Goal: Complete application form

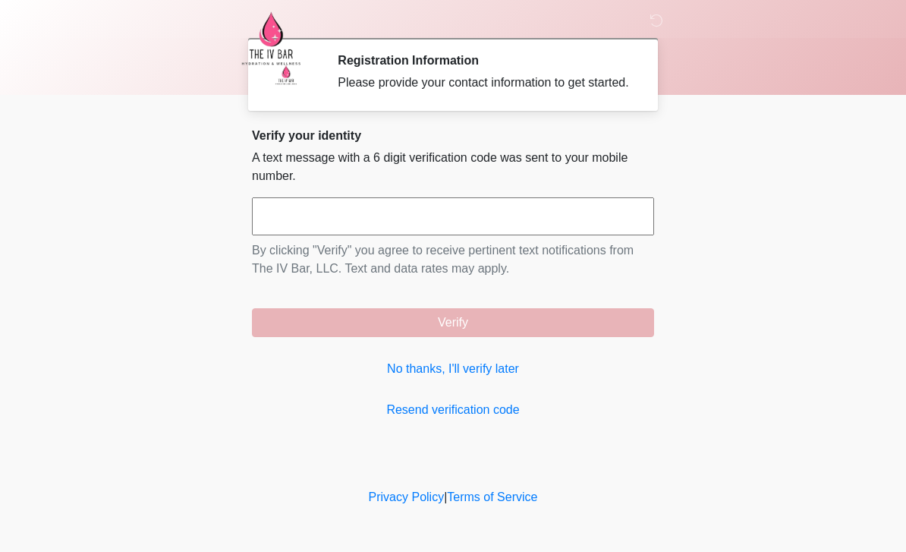
click at [493, 378] on link "No thanks, I'll verify later" at bounding box center [453, 369] width 402 height 18
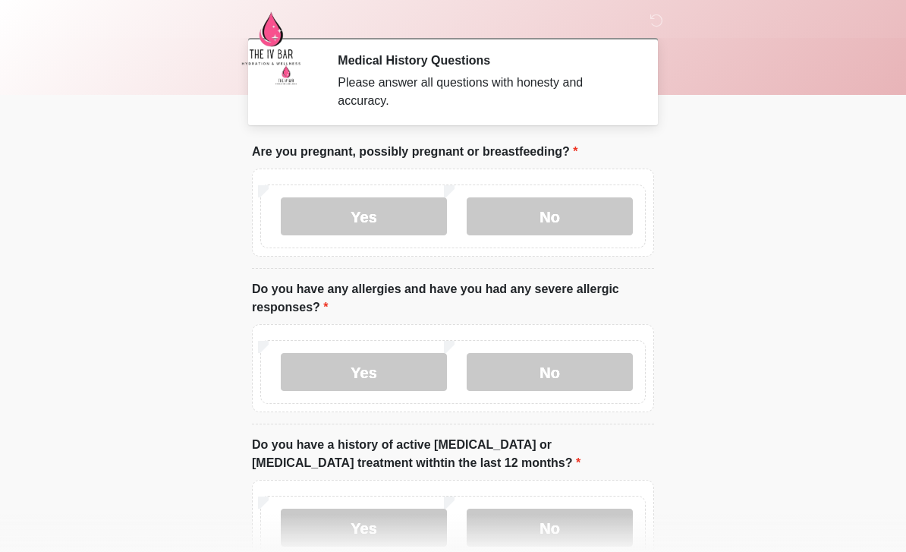
click at [581, 216] on label "No" at bounding box center [550, 216] width 166 height 38
click at [384, 367] on label "Yes" at bounding box center [364, 372] width 166 height 38
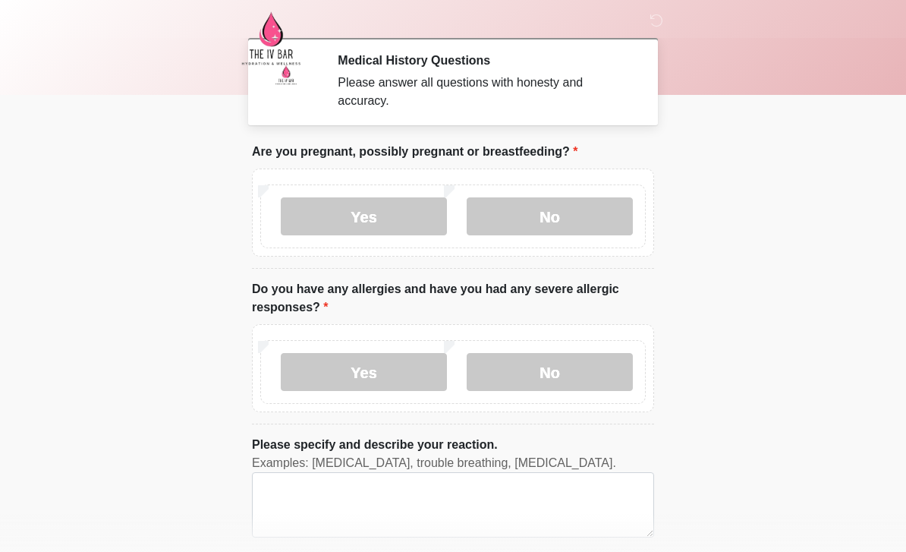
click at [572, 362] on label "No" at bounding box center [550, 372] width 166 height 38
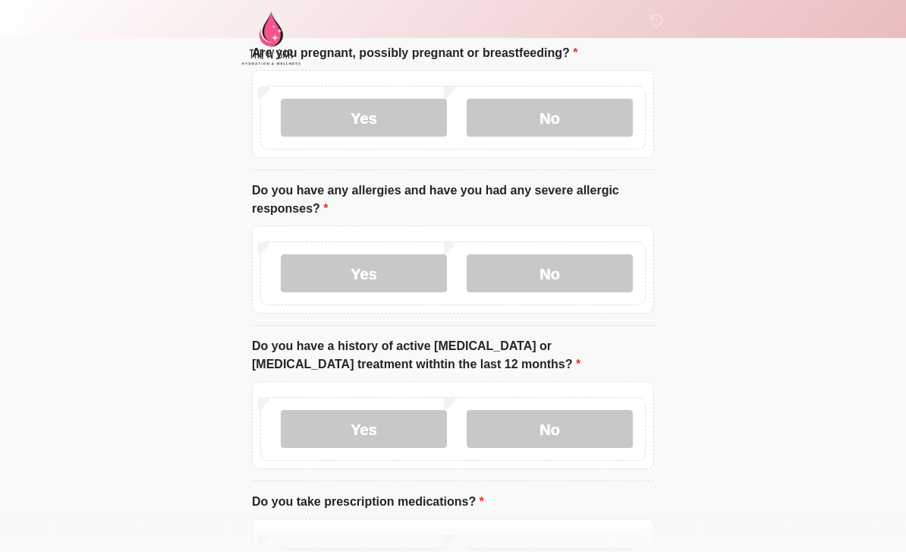
scroll to position [109, 0]
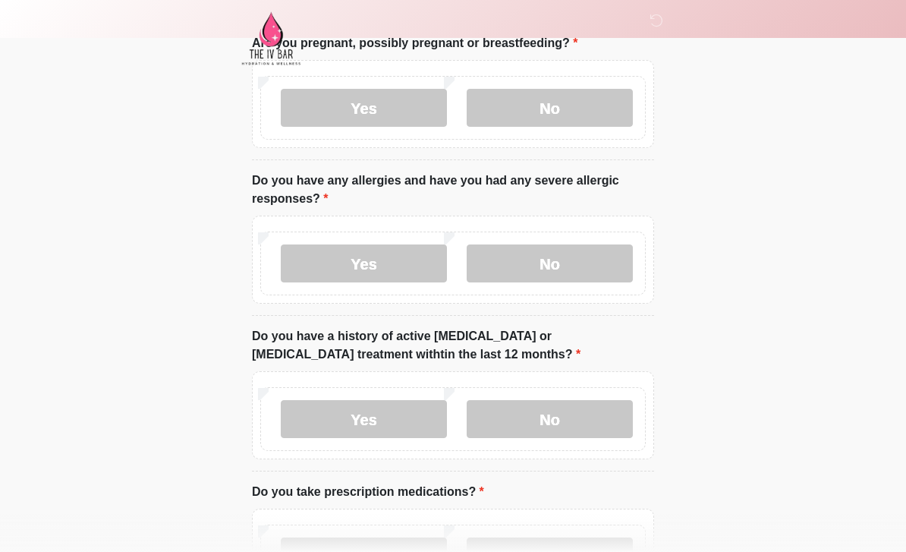
click at [407, 411] on label "Yes" at bounding box center [364, 419] width 166 height 38
click at [611, 409] on label "No" at bounding box center [550, 419] width 166 height 38
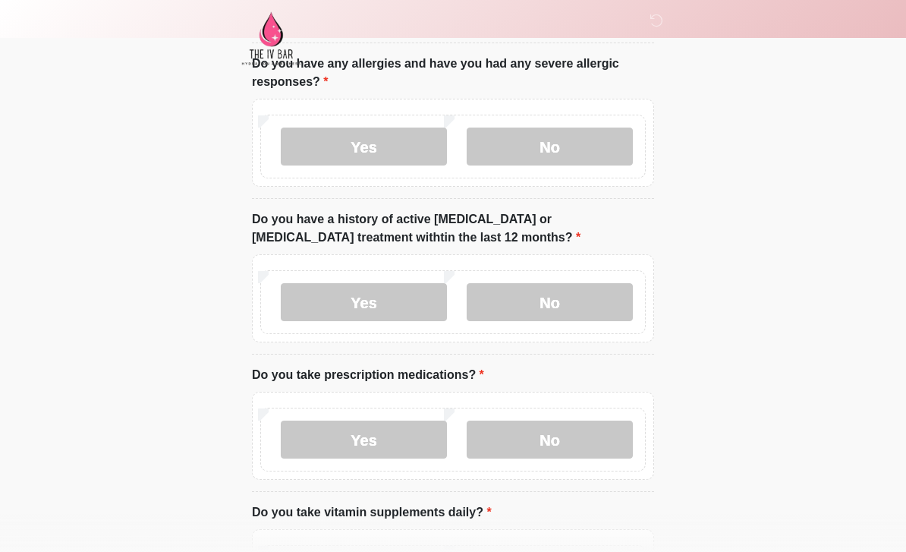
click at [403, 437] on label "Yes" at bounding box center [364, 439] width 166 height 38
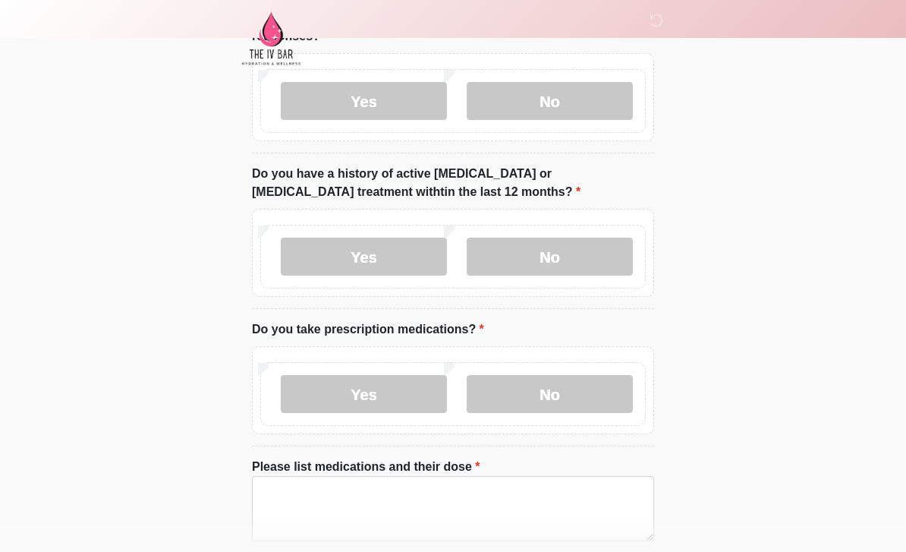
scroll to position [382, 0]
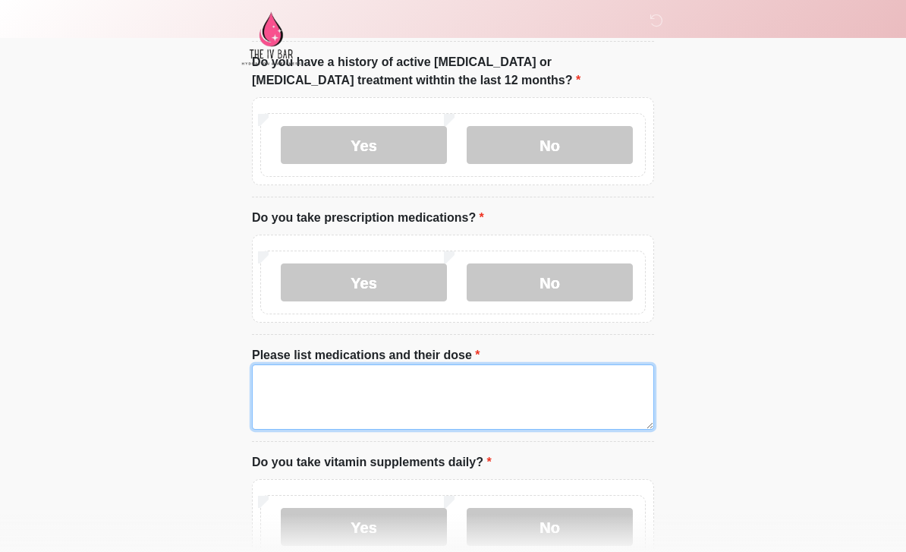
click at [448, 386] on textarea "Please list medications and their dose" at bounding box center [453, 396] width 402 height 65
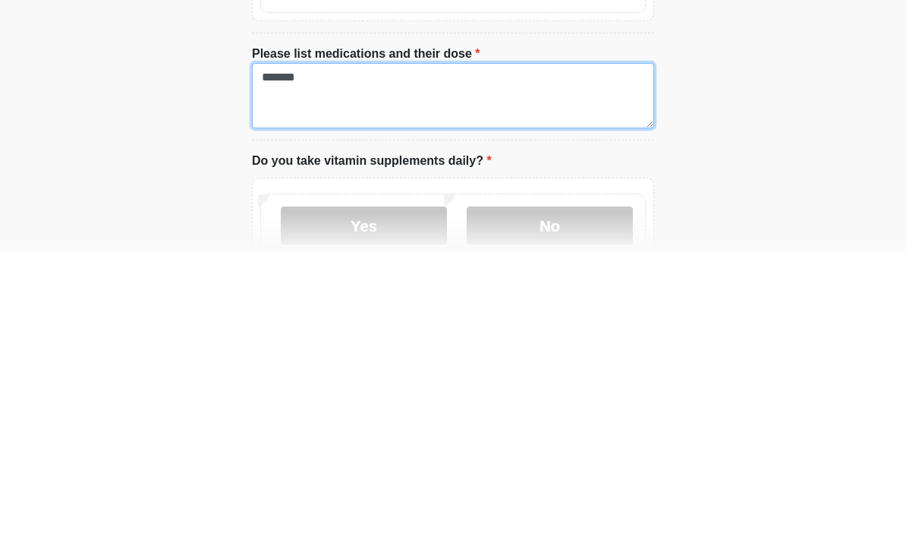
scroll to position [420, 0]
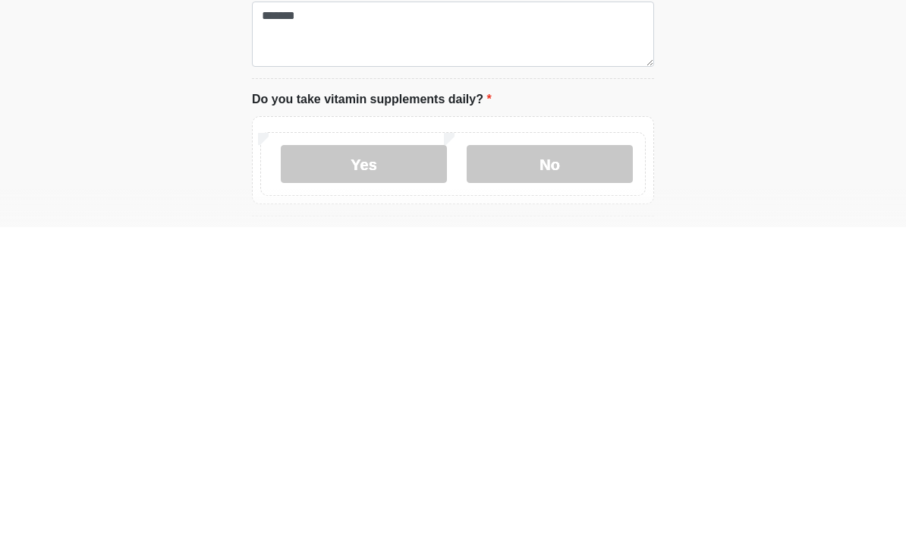
click at [570, 470] on label "No" at bounding box center [550, 489] width 166 height 38
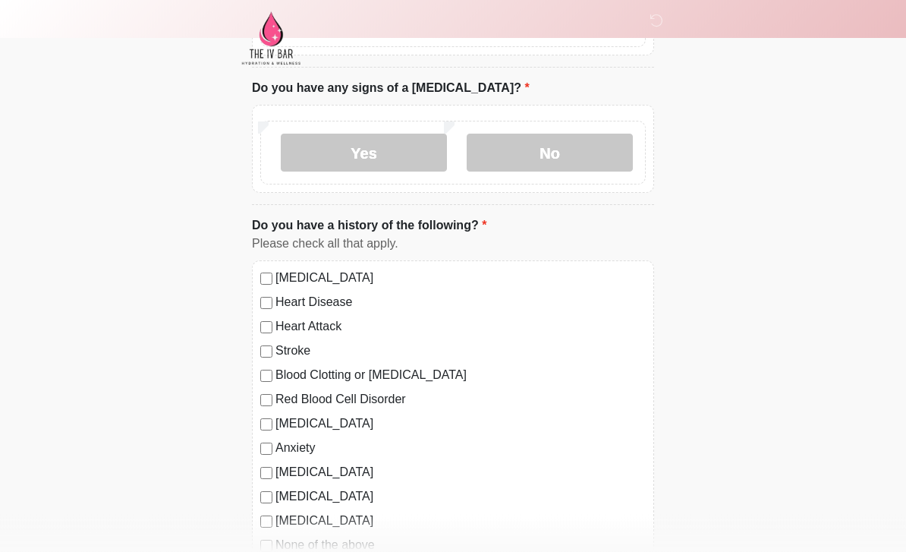
click at [571, 149] on label "No" at bounding box center [550, 153] width 166 height 38
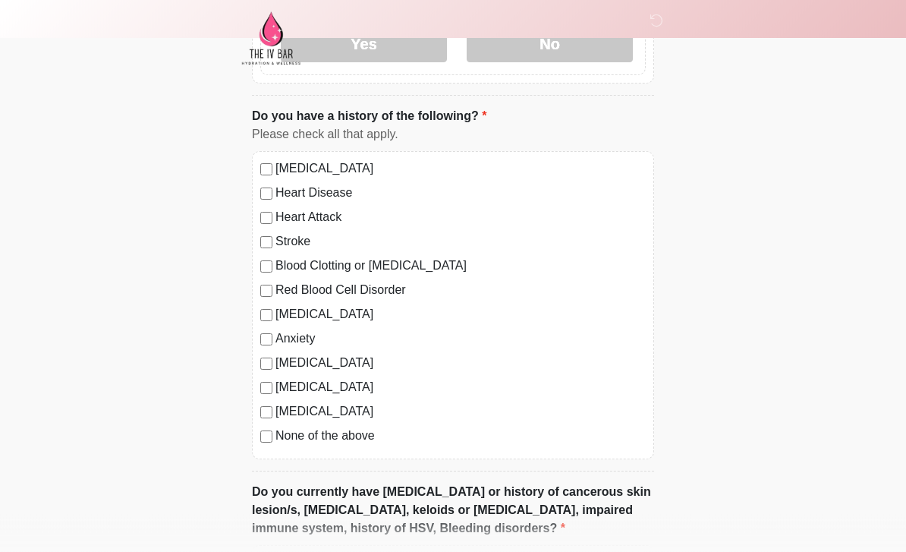
scroll to position [1004, 0]
click at [262, 446] on div "[MEDICAL_DATA] Heart Disease Heart Attack Stroke Blood Clotting or [MEDICAL_DAT…" at bounding box center [453, 304] width 402 height 308
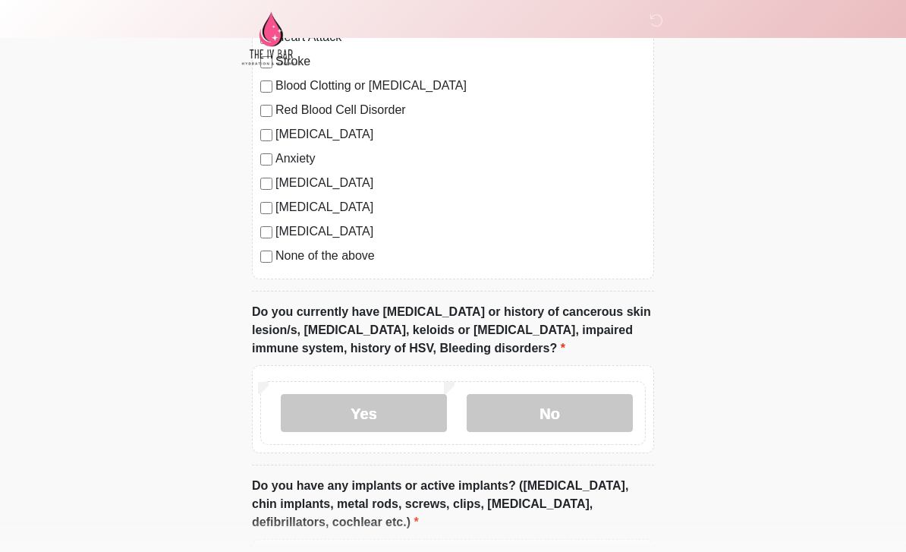
scroll to position [1184, 0]
click at [574, 411] on label "No" at bounding box center [550, 412] width 166 height 38
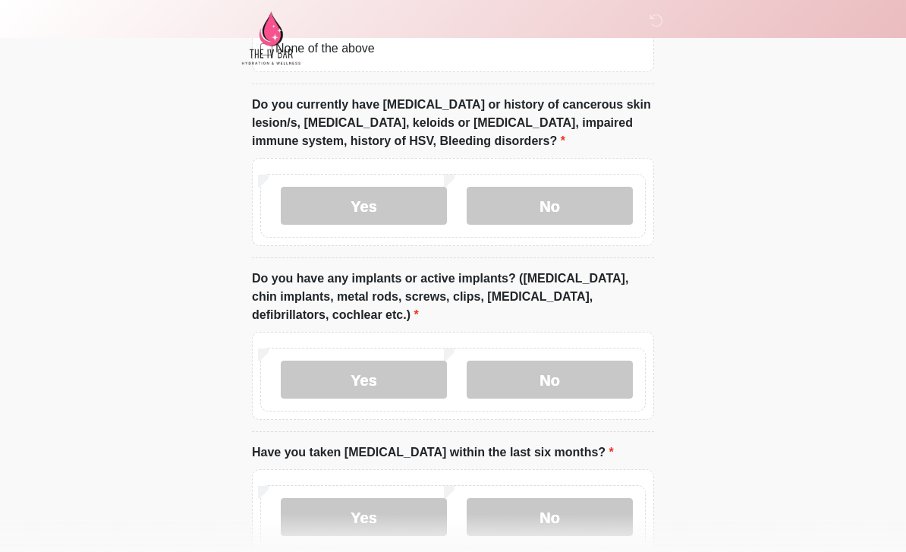
click at [597, 385] on label "No" at bounding box center [550, 380] width 166 height 38
click at [574, 498] on label "No" at bounding box center [550, 517] width 166 height 38
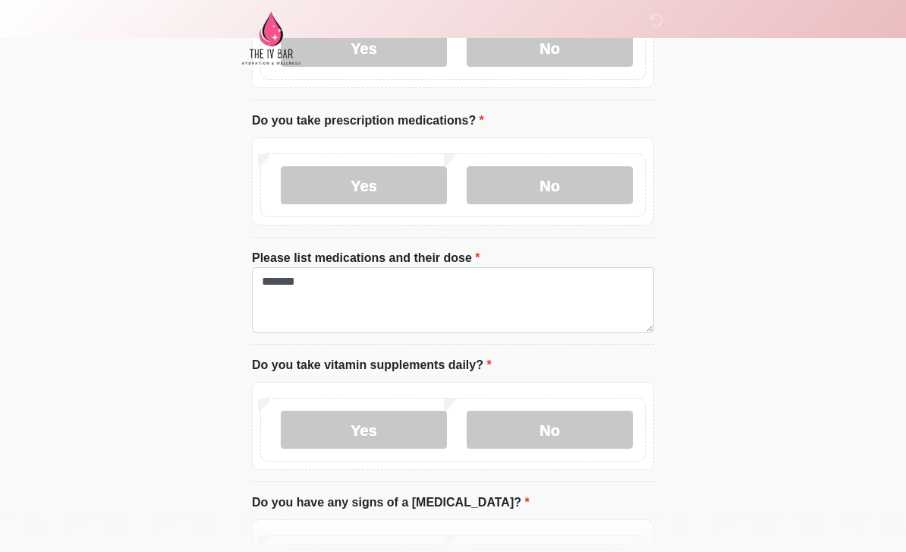
scroll to position [477, 0]
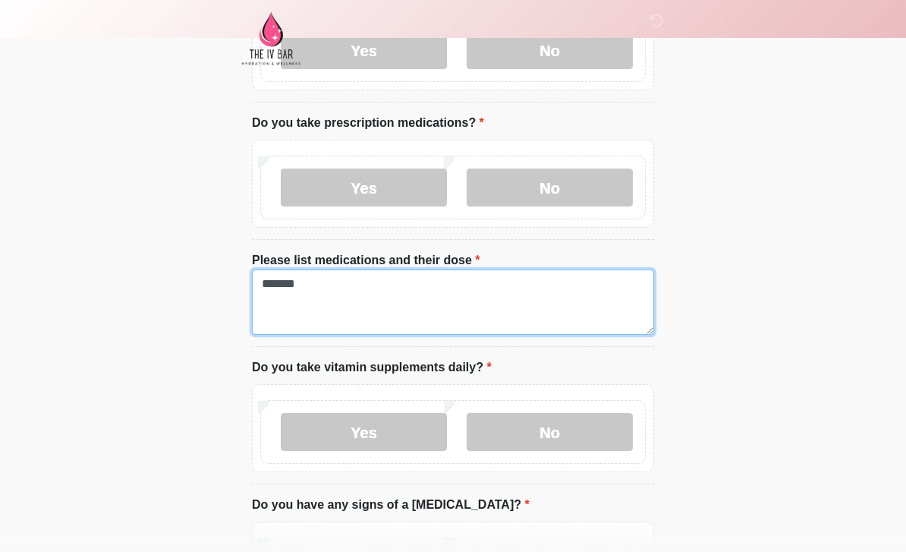
click at [351, 280] on textarea "*******" at bounding box center [453, 301] width 402 height 65
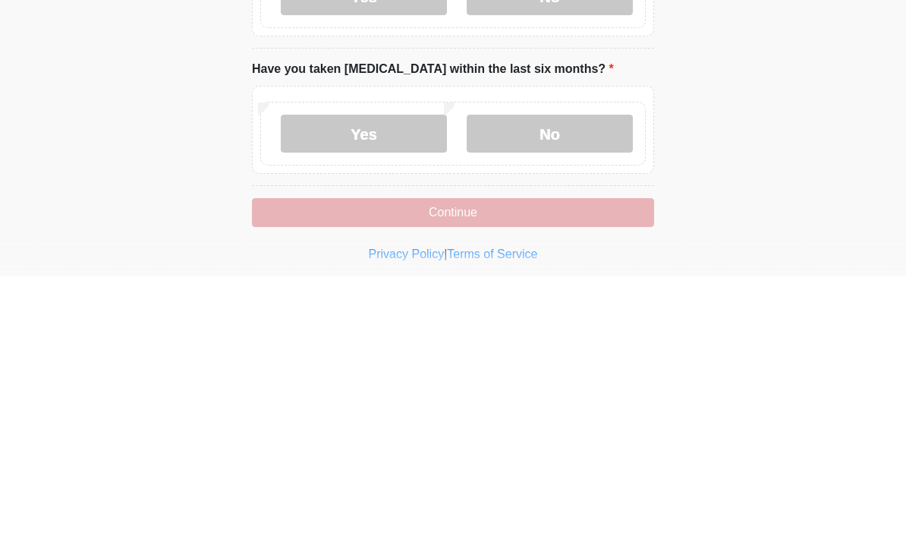
scroll to position [1527, 0]
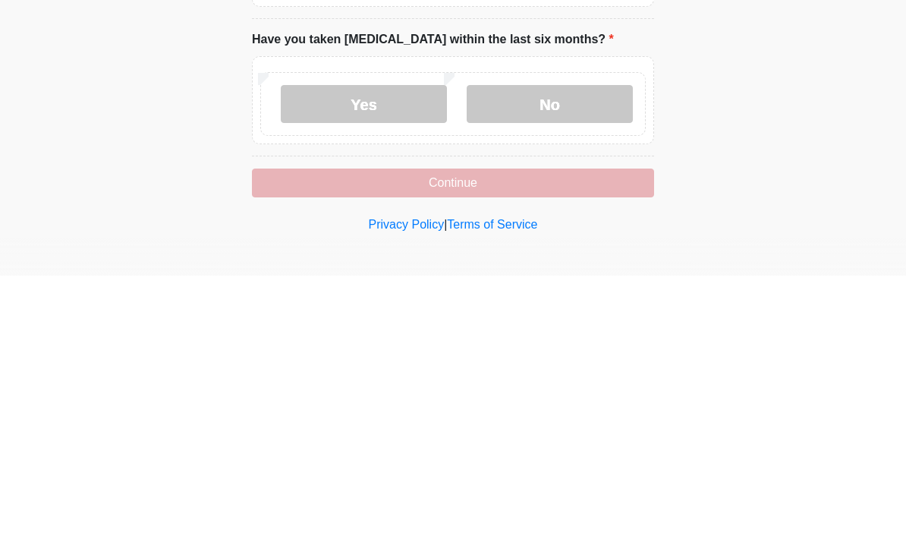
type textarea "*******"
click at [569, 445] on button "Continue" at bounding box center [453, 459] width 402 height 29
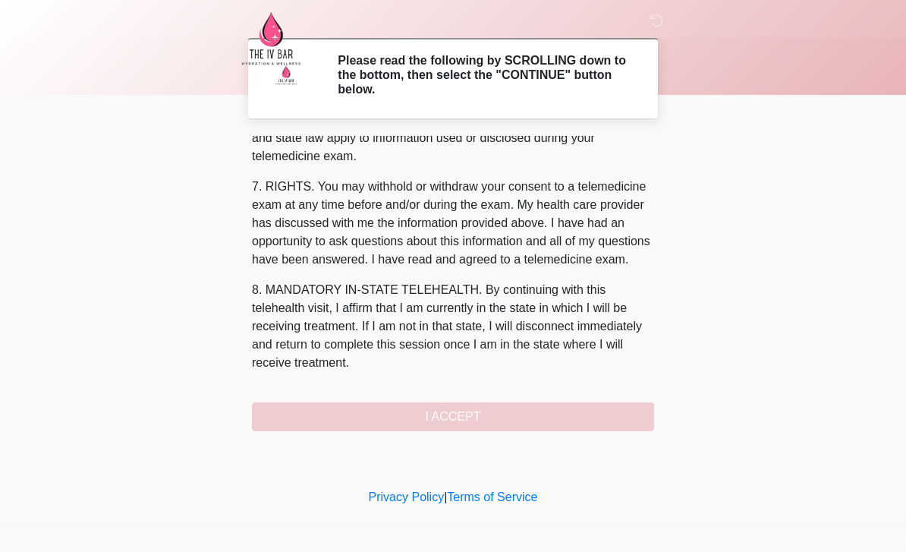
scroll to position [632, 0]
click at [547, 417] on button "I ACCEPT" at bounding box center [453, 416] width 402 height 29
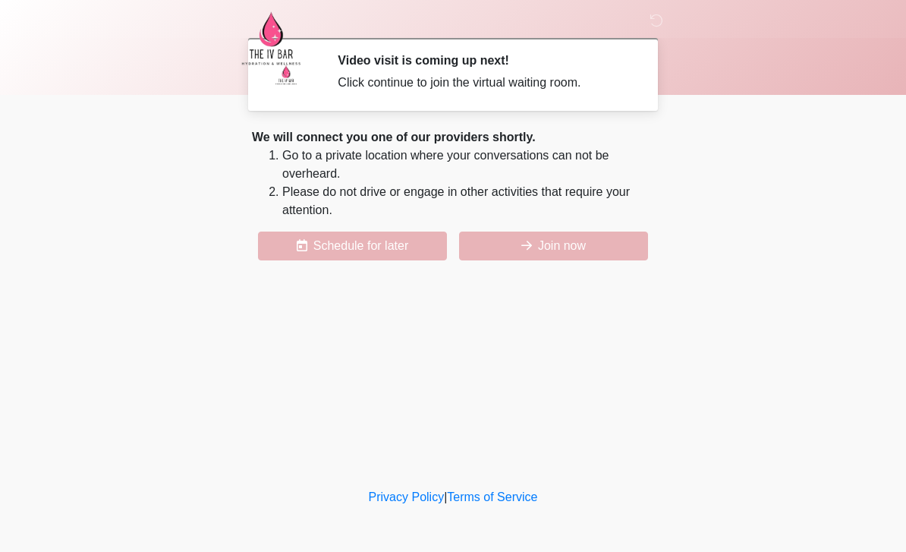
click at [597, 239] on button "Join now" at bounding box center [553, 245] width 189 height 29
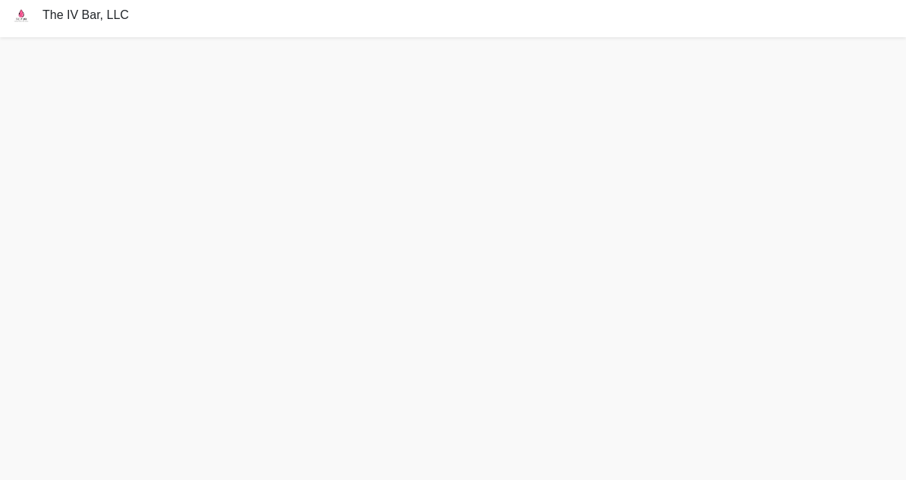
scroll to position [53, 0]
